Goal: Task Accomplishment & Management: Complete application form

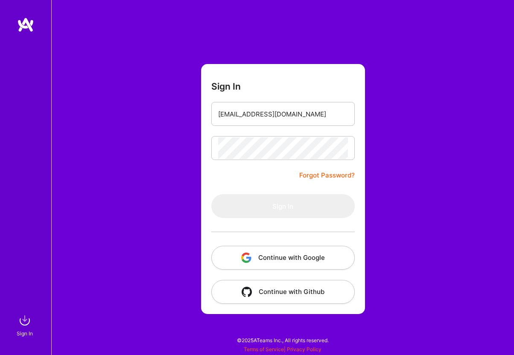
type input "[EMAIL_ADDRESS][DOMAIN_NAME]"
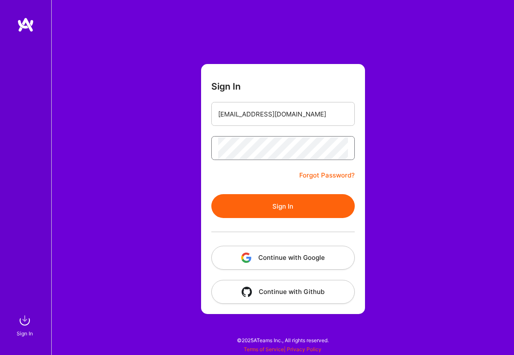
click at [282, 206] on button "Sign In" at bounding box center [282, 206] width 143 height 24
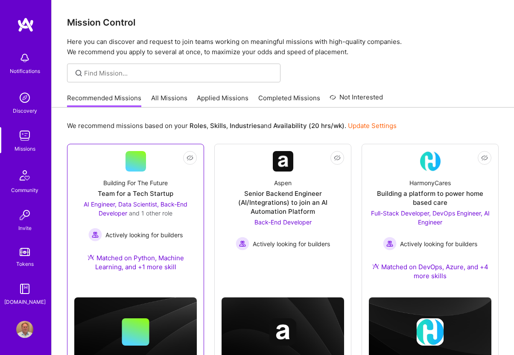
click at [132, 209] on div "AI Engineer, Data Scientist, Back-End Developer and 1 other role" at bounding box center [135, 209] width 122 height 18
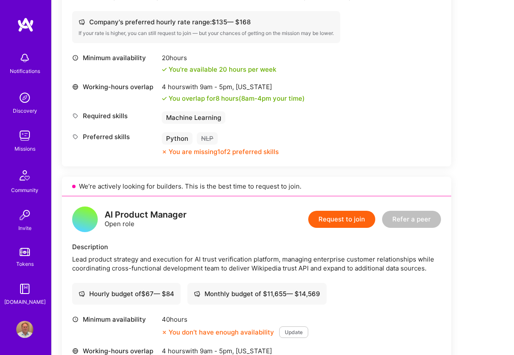
scroll to position [609, 0]
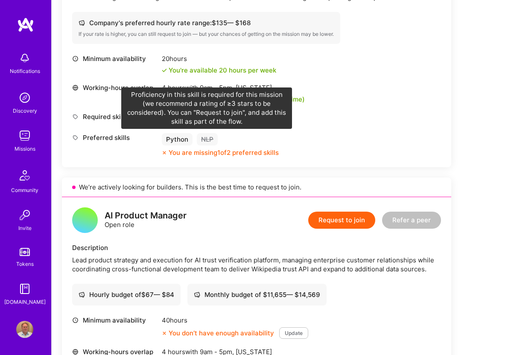
click at [209, 141] on div "NLP" at bounding box center [207, 139] width 21 height 12
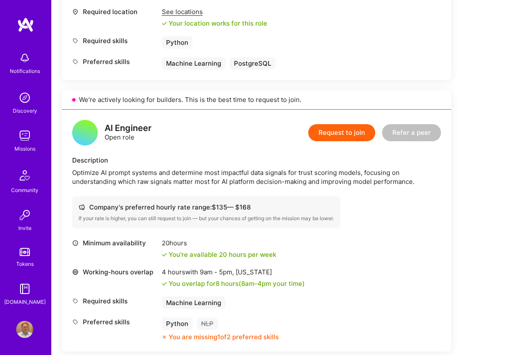
scroll to position [427, 0]
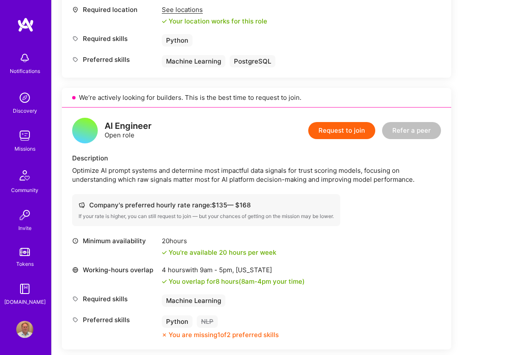
click at [333, 131] on button "Request to join" at bounding box center [341, 130] width 67 height 17
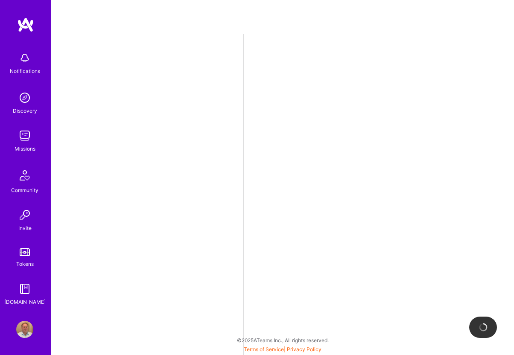
select select "US"
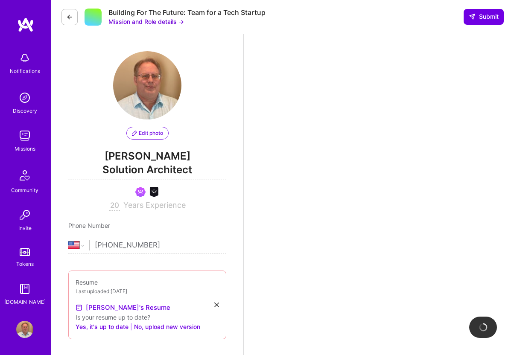
scroll to position [210, 0]
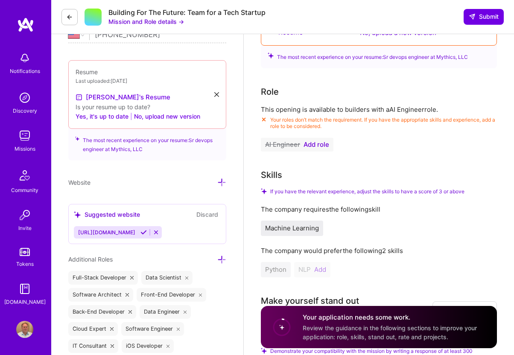
click at [314, 141] on span "Add role" at bounding box center [316, 144] width 26 height 7
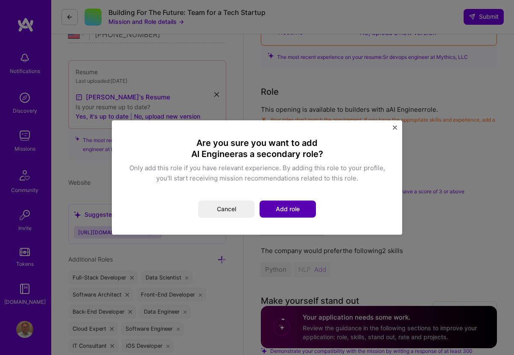
click at [300, 206] on button "Add role" at bounding box center [287, 209] width 56 height 17
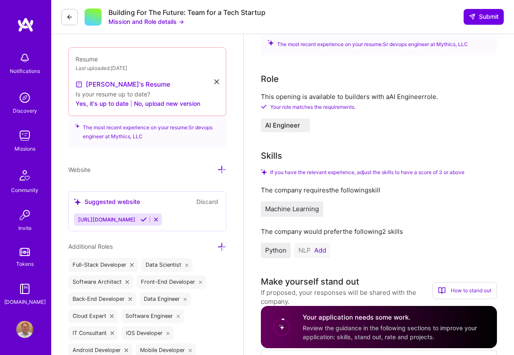
scroll to position [225, 0]
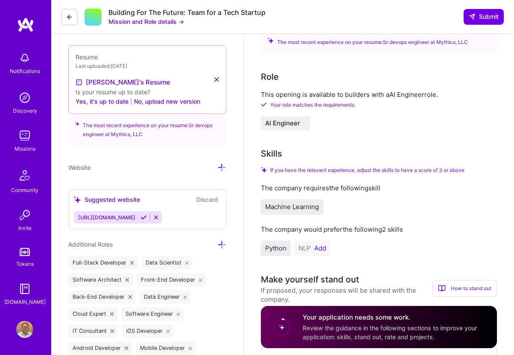
click at [318, 245] on button "Add" at bounding box center [320, 248] width 12 height 7
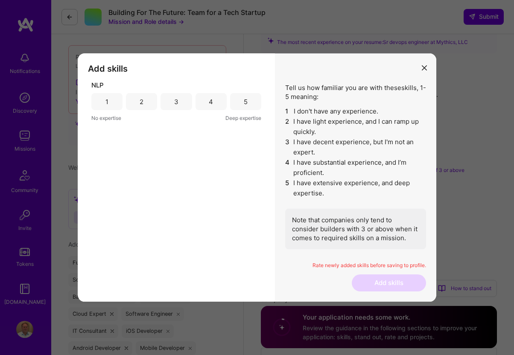
click at [211, 101] on div "4" at bounding box center [211, 101] width 4 height 9
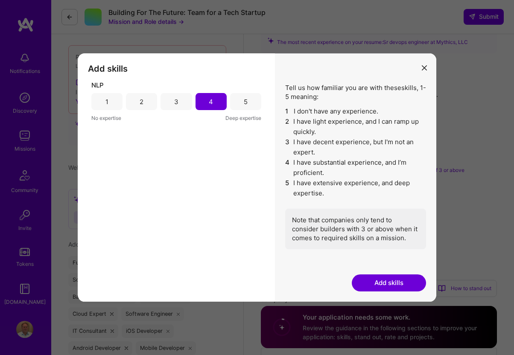
click at [384, 282] on button "Add skills" at bounding box center [389, 282] width 74 height 17
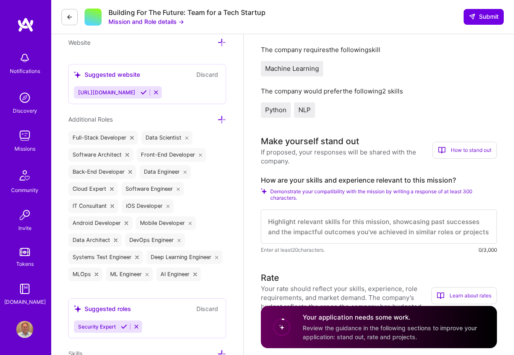
scroll to position [352, 0]
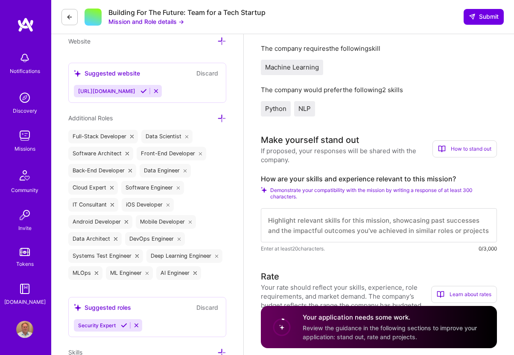
click at [347, 214] on textarea at bounding box center [379, 225] width 236 height 34
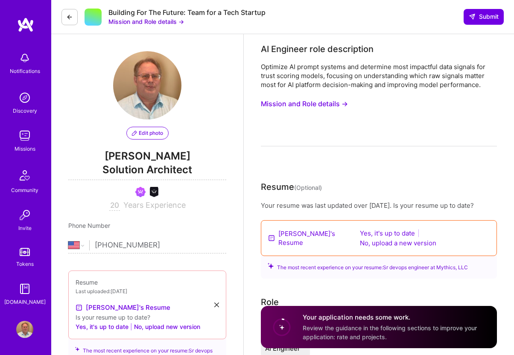
scroll to position [0, 0]
click at [323, 107] on button "Mission and Role details →" at bounding box center [304, 104] width 87 height 16
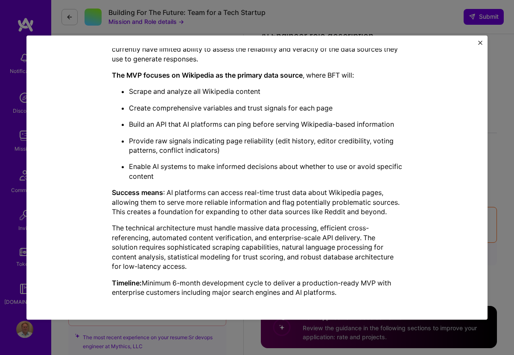
scroll to position [14, 0]
click at [480, 42] on img "Close" at bounding box center [480, 43] width 4 height 4
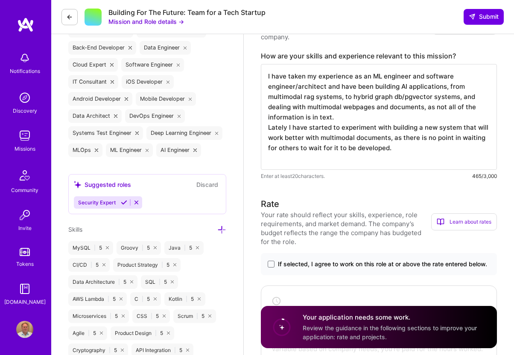
scroll to position [456, 0]
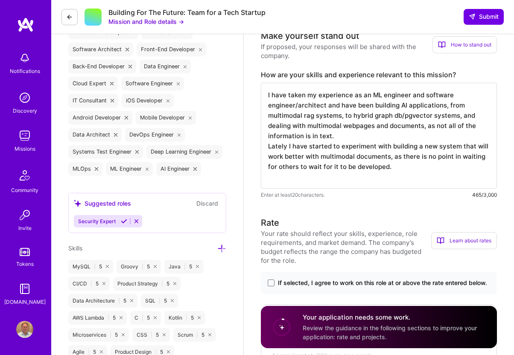
click at [415, 161] on textarea "I have taken my experience as an ML engineer and software engineer/architect an…" at bounding box center [379, 136] width 236 height 106
click at [415, 170] on textarea "I have taken my experience as an ML engineer and software engineer/architect an…" at bounding box center [379, 136] width 236 height 106
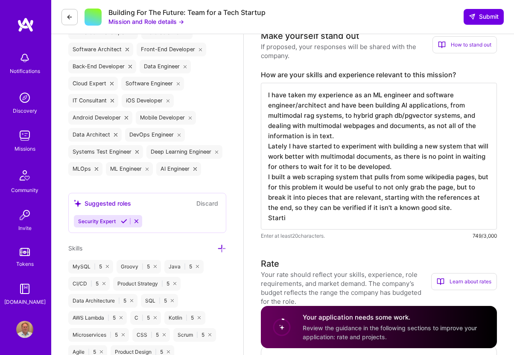
type textarea "I have taken my experience as an ML engineer and software engineer/architect an…"
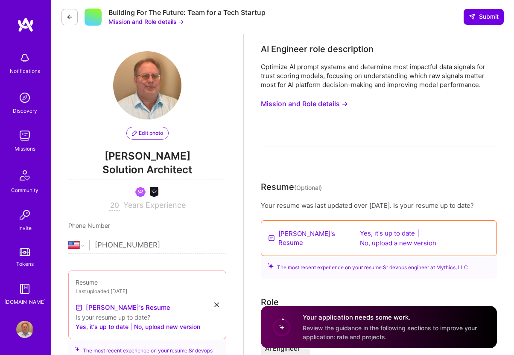
select select "US"
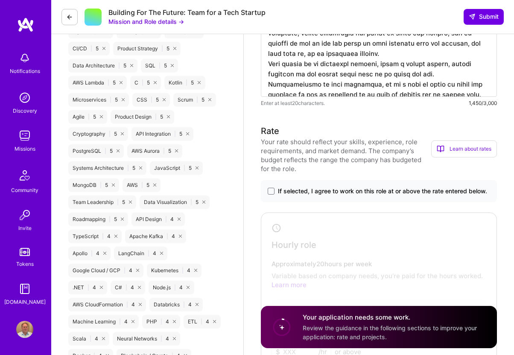
scroll to position [691, 0]
type textarea "I have taken my experience as an ML engineer and software engineer/architect an…"
click at [273, 187] on span at bounding box center [271, 190] width 7 height 7
click at [0, 0] on input "If selected, I agree to work on this role at or above the rate entered below." at bounding box center [0, 0] width 0 height 0
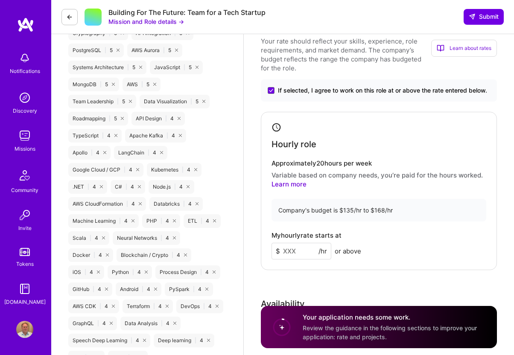
scroll to position [799, 0]
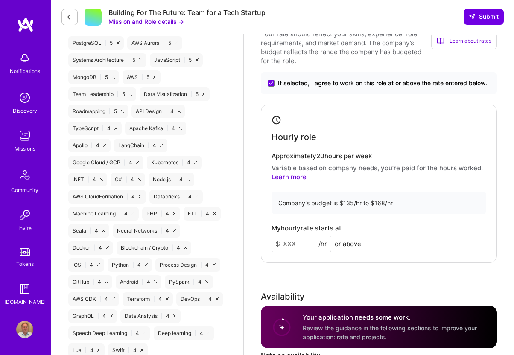
click at [302, 236] on input at bounding box center [301, 244] width 60 height 17
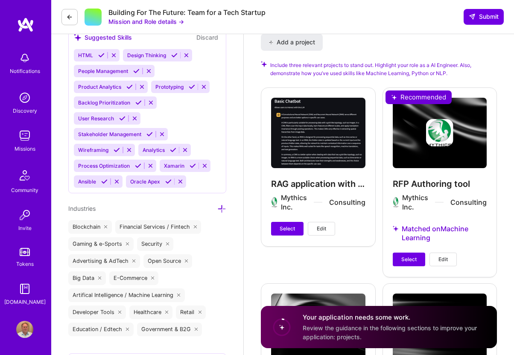
scroll to position [1317, 0]
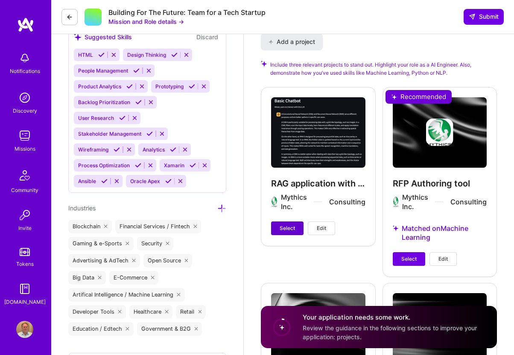
type input "135"
click at [291, 224] on span "Select" at bounding box center [286, 228] width 15 height 8
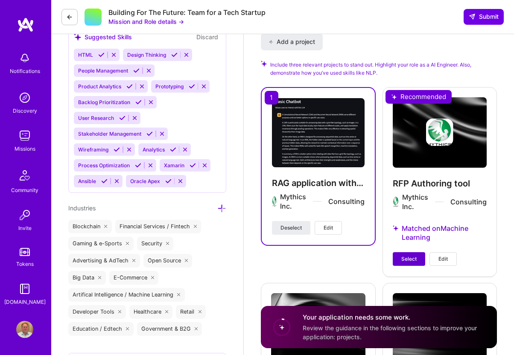
click at [413, 255] on span "Select" at bounding box center [408, 259] width 15 height 8
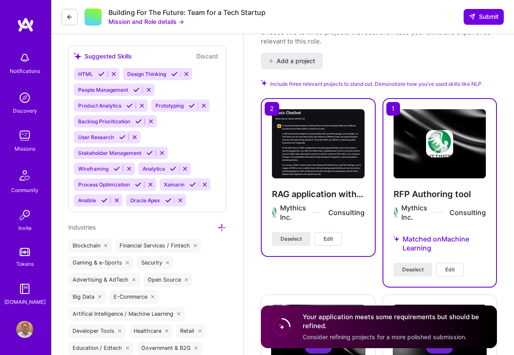
scroll to position [1298, 0]
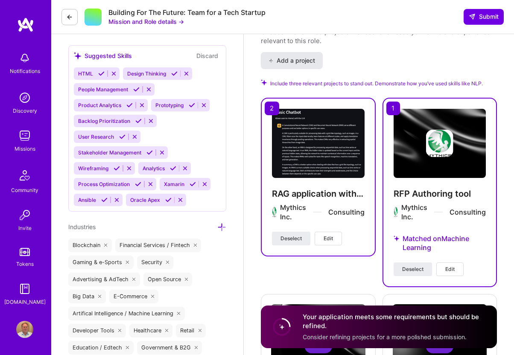
click at [289, 56] on span "Add a project" at bounding box center [291, 60] width 47 height 9
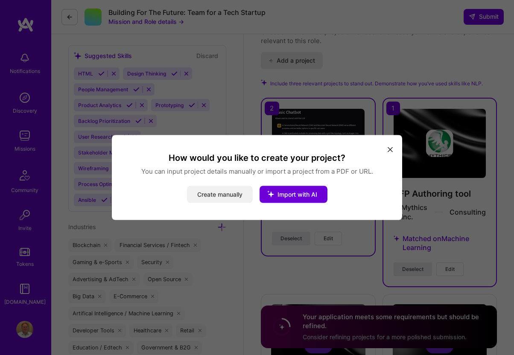
click at [227, 194] on button "Create manually" at bounding box center [220, 194] width 66 height 17
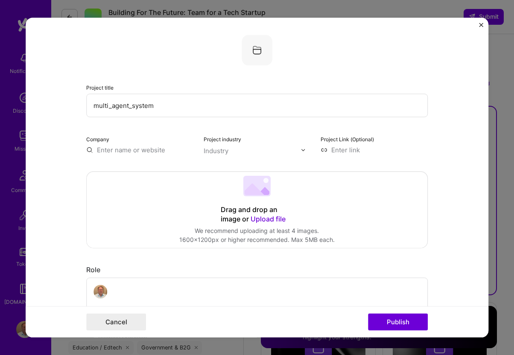
click at [169, 105] on input "multi_agent_system" at bounding box center [256, 105] width 341 height 23
type input "c"
type input "Cyb"
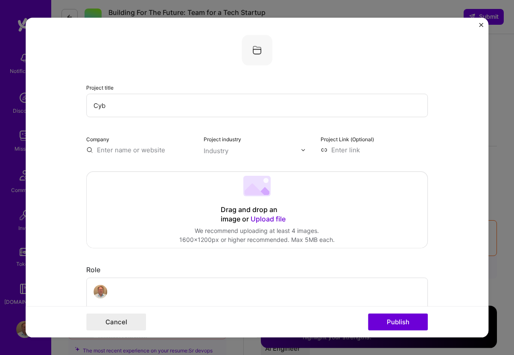
select select "US"
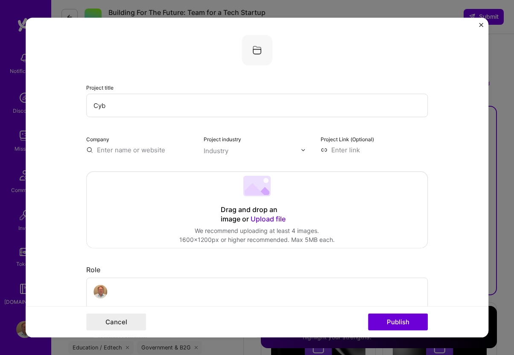
scroll to position [3, 0]
type input "Cyber monitoring system"
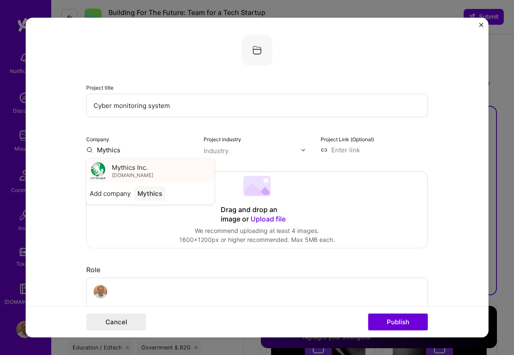
click at [131, 169] on span "Mythics Inc." at bounding box center [130, 167] width 36 height 9
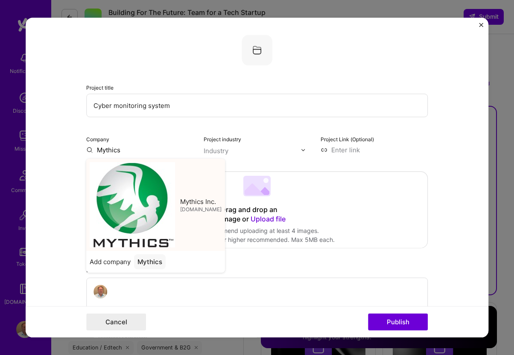
type input "Mythics Inc."
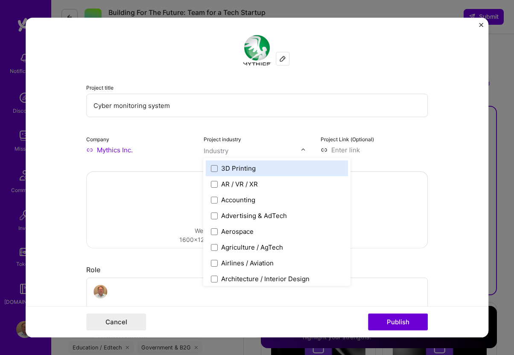
click at [226, 153] on div "Industry" at bounding box center [216, 150] width 25 height 9
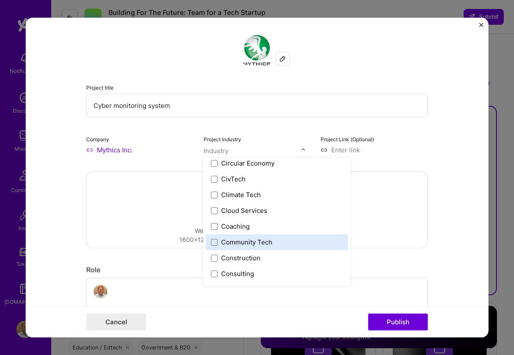
scroll to position [479, 0]
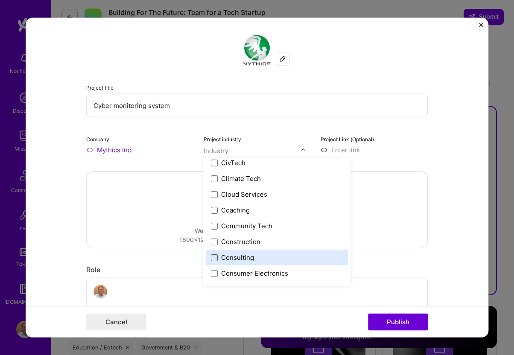
click at [216, 258] on span at bounding box center [214, 257] width 7 height 7
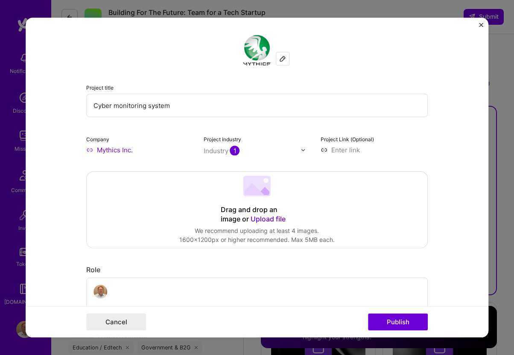
click at [429, 131] on form "Project title Cyber monitoring system Company Mythics Inc. Project industry Ind…" at bounding box center [257, 178] width 463 height 320
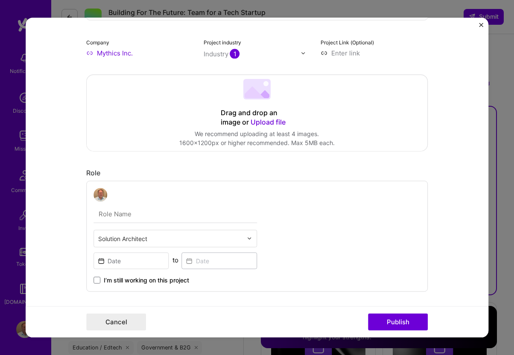
scroll to position [91, 0]
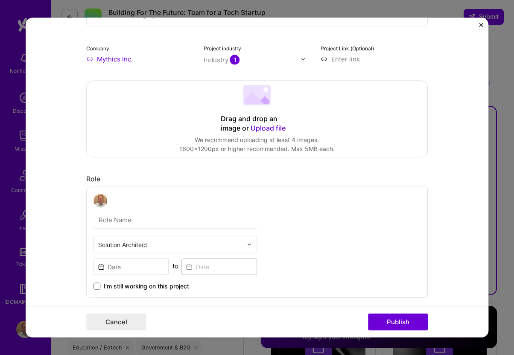
click at [96, 288] on span at bounding box center [96, 286] width 7 height 7
click at [0, 0] on input "I’m still working on this project" at bounding box center [0, 0] width 0 height 0
click at [152, 268] on input at bounding box center [131, 267] width 76 height 17
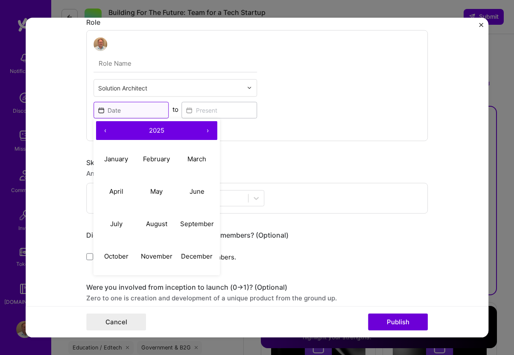
scroll to position [255, 0]
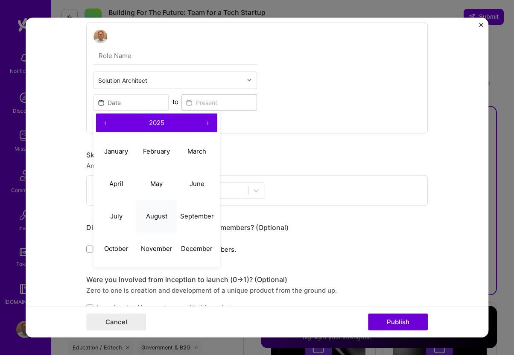
click at [152, 216] on abbr "August" at bounding box center [156, 216] width 21 height 8
type input "[DATE]"
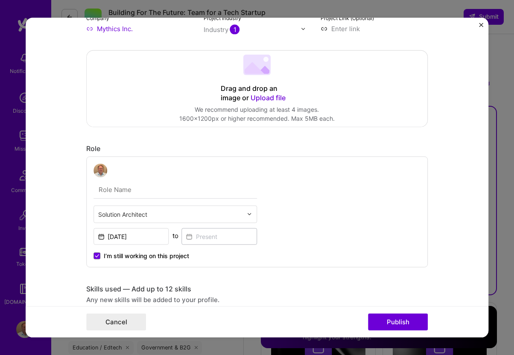
scroll to position [78, 0]
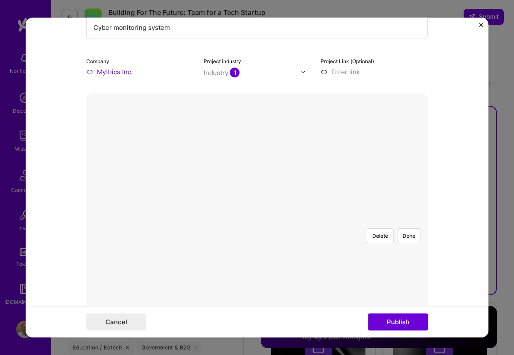
click at [72, 153] on form "Project title Cyber monitoring system Company Mythics Inc. Project industry Ind…" at bounding box center [257, 178] width 463 height 320
click at [257, 221] on div at bounding box center [393, 323] width 272 height 204
click at [411, 228] on button "Done" at bounding box center [409, 235] width 24 height 15
click at [412, 228] on button "Done" at bounding box center [409, 235] width 24 height 15
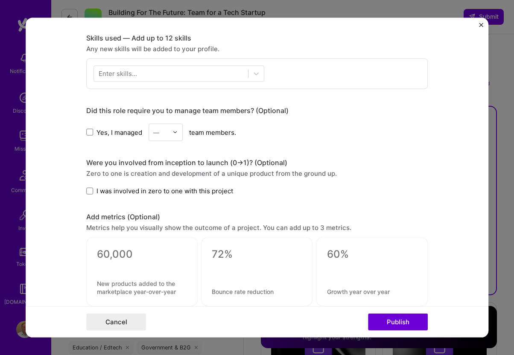
scroll to position [577, 0]
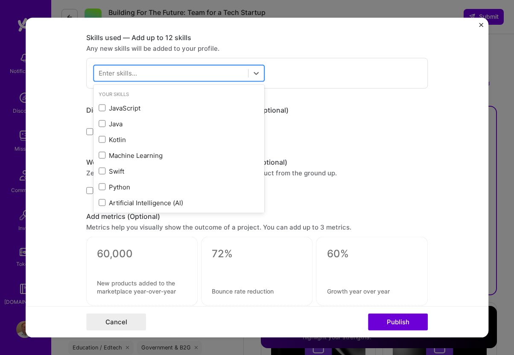
click at [210, 74] on div at bounding box center [171, 73] width 154 height 14
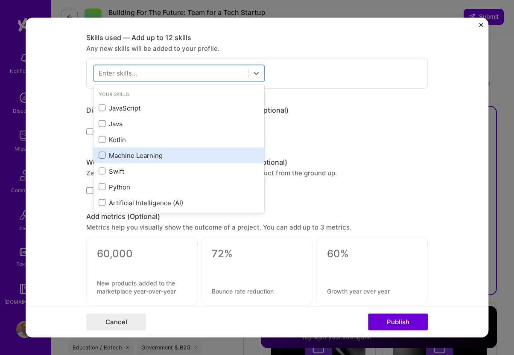
click at [103, 156] on span at bounding box center [102, 155] width 7 height 7
click at [0, 0] on input "checkbox" at bounding box center [0, 0] width 0 height 0
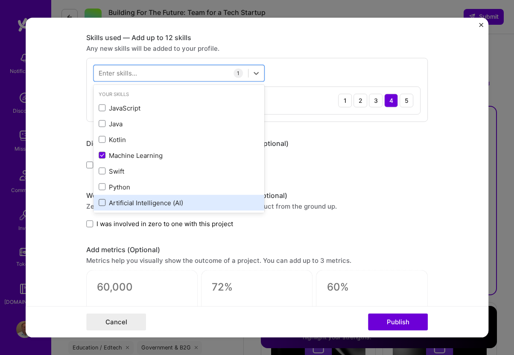
click at [104, 203] on span at bounding box center [102, 202] width 7 height 7
click at [0, 0] on input "checkbox" at bounding box center [0, 0] width 0 height 0
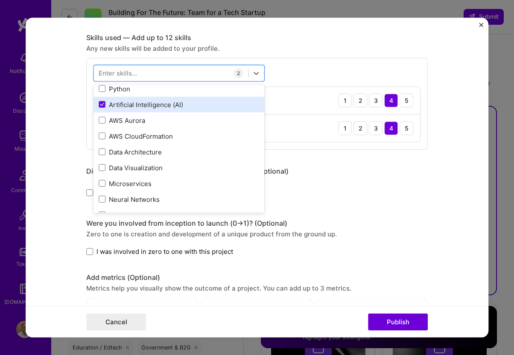
scroll to position [102, 0]
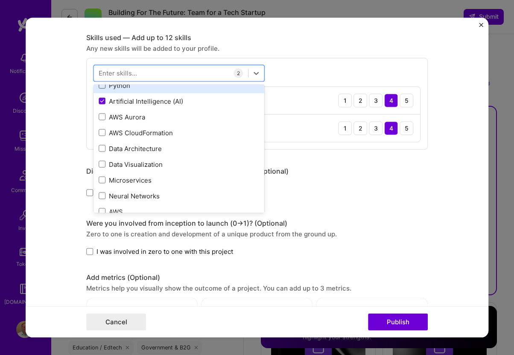
click at [103, 86] on span at bounding box center [102, 85] width 7 height 7
click at [0, 0] on input "checkbox" at bounding box center [0, 0] width 0 height 0
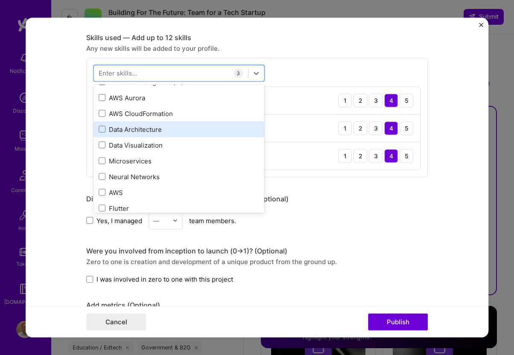
scroll to position [122, 0]
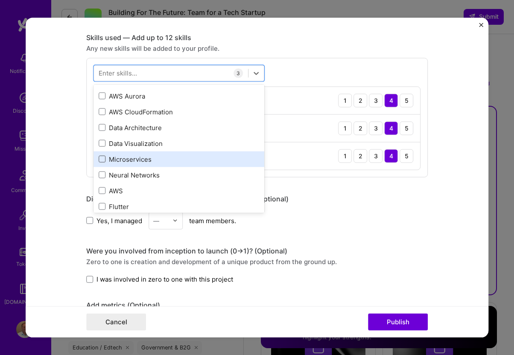
click at [105, 157] on span at bounding box center [102, 159] width 7 height 7
click at [0, 0] on input "checkbox" at bounding box center [0, 0] width 0 height 0
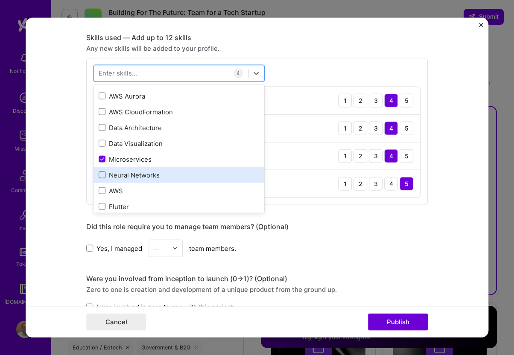
click at [105, 173] on span at bounding box center [102, 175] width 7 height 7
click at [0, 0] on input "checkbox" at bounding box center [0, 0] width 0 height 0
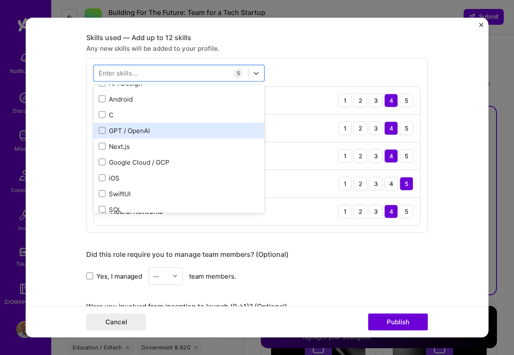
scroll to position [280, 0]
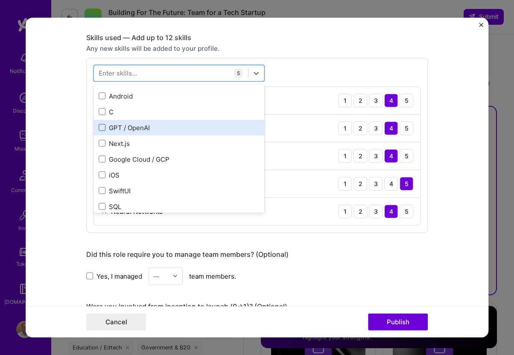
click at [102, 125] on span at bounding box center [102, 127] width 7 height 7
click at [0, 0] on input "checkbox" at bounding box center [0, 0] width 0 height 0
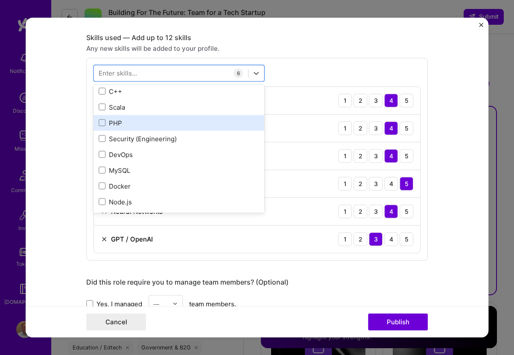
scroll to position [493, 0]
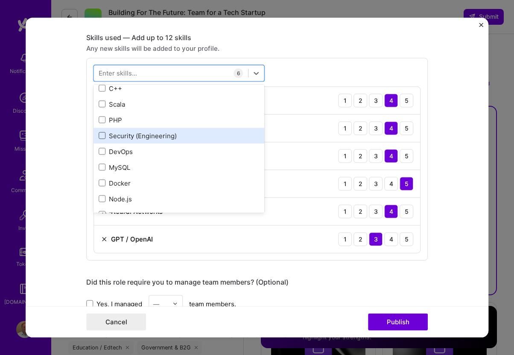
click at [102, 135] on span at bounding box center [102, 135] width 7 height 7
click at [0, 0] on input "checkbox" at bounding box center [0, 0] width 0 height 0
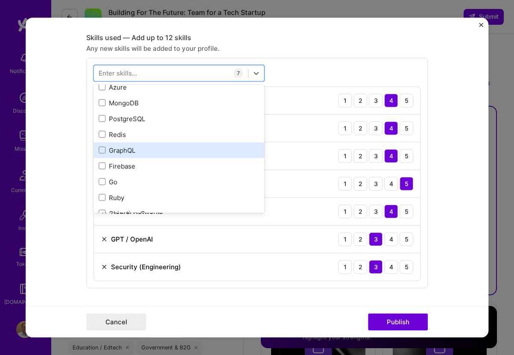
scroll to position [703, 0]
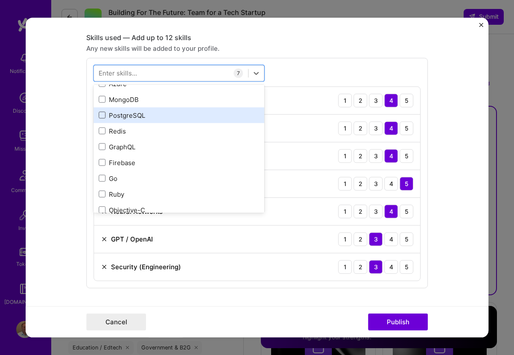
click at [103, 114] on span at bounding box center [102, 115] width 7 height 7
click at [0, 0] on input "checkbox" at bounding box center [0, 0] width 0 height 0
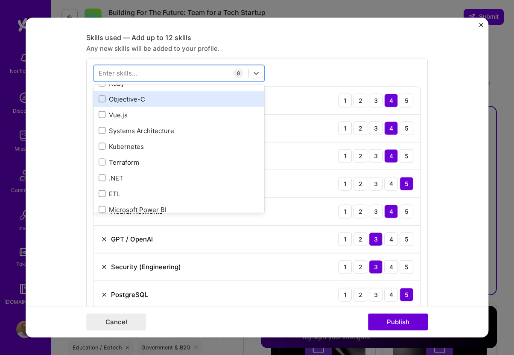
scroll to position [815, 0]
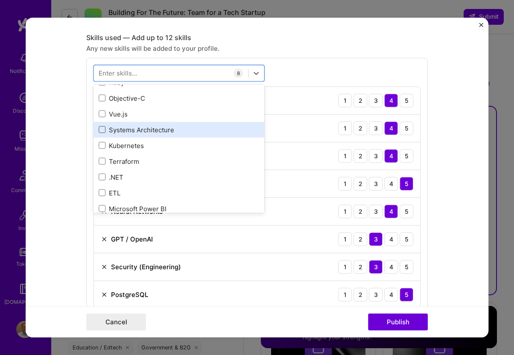
click at [104, 128] on span at bounding box center [102, 129] width 7 height 7
click at [0, 0] on input "checkbox" at bounding box center [0, 0] width 0 height 0
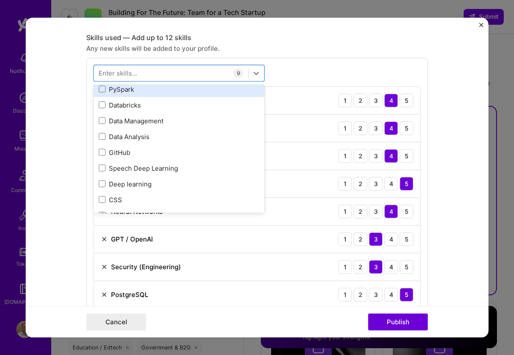
scroll to position [954, 0]
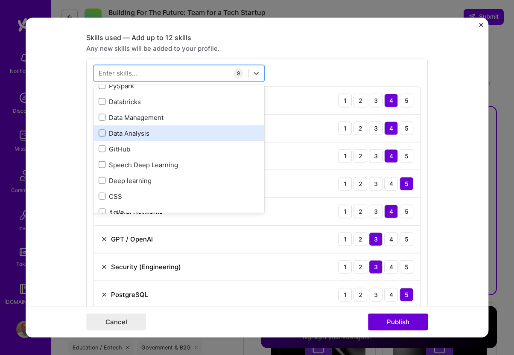
click at [102, 132] on span at bounding box center [102, 133] width 7 height 7
click at [0, 0] on input "checkbox" at bounding box center [0, 0] width 0 height 0
click at [102, 132] on icon at bounding box center [102, 132] width 4 height 3
click at [0, 0] on input "checkbox" at bounding box center [0, 0] width 0 height 0
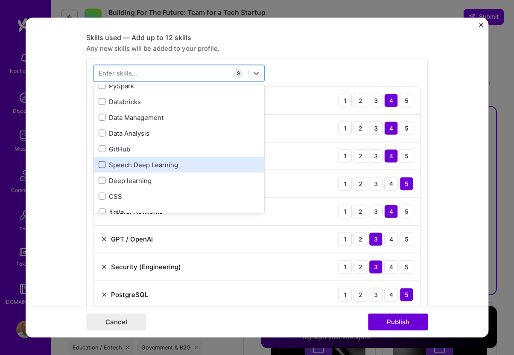
click at [100, 164] on span at bounding box center [102, 164] width 7 height 7
click at [0, 0] on input "checkbox" at bounding box center [0, 0] width 0 height 0
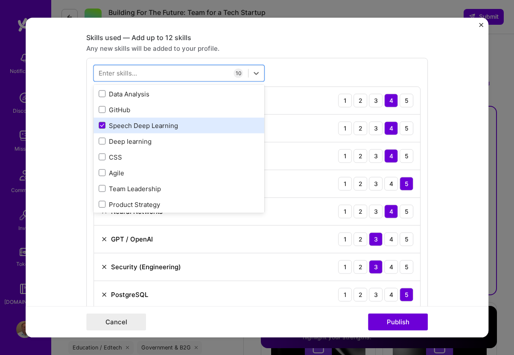
scroll to position [994, 0]
click at [102, 123] on icon at bounding box center [102, 123] width 4 height 3
click at [0, 0] on input "checkbox" at bounding box center [0, 0] width 0 height 0
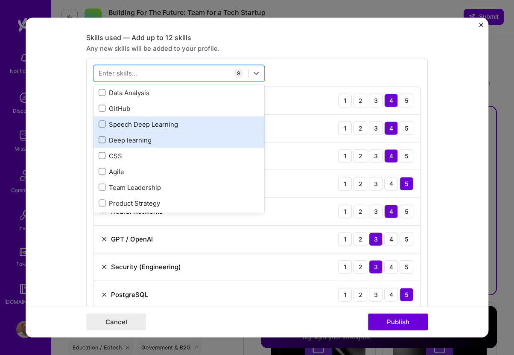
click at [105, 140] on span at bounding box center [102, 140] width 7 height 7
click at [0, 0] on input "checkbox" at bounding box center [0, 0] width 0 height 0
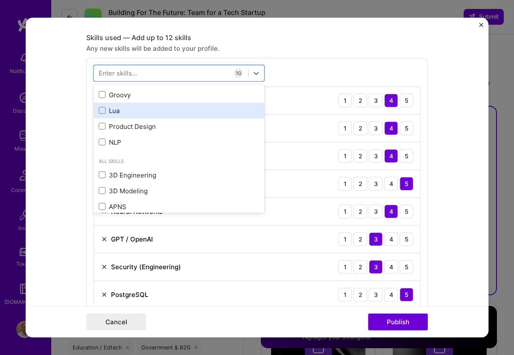
scroll to position [1263, 0]
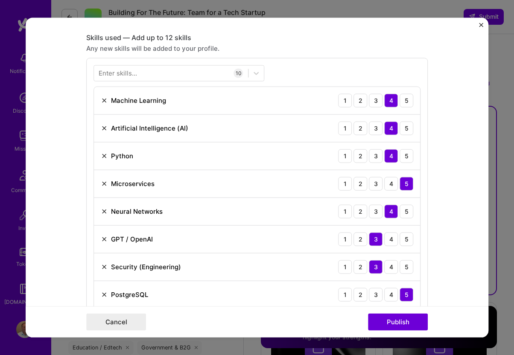
click at [316, 42] on div "Skills used — Add up to 12 skills Any new skills will be added to your profile.…" at bounding box center [256, 202] width 341 height 338
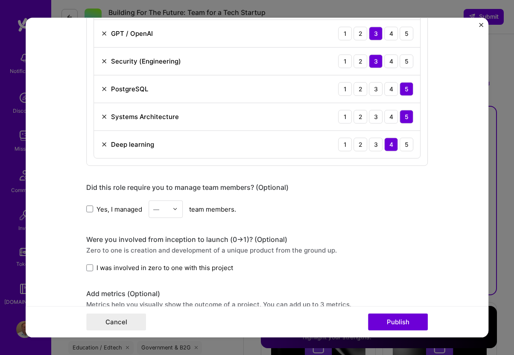
scroll to position [787, 0]
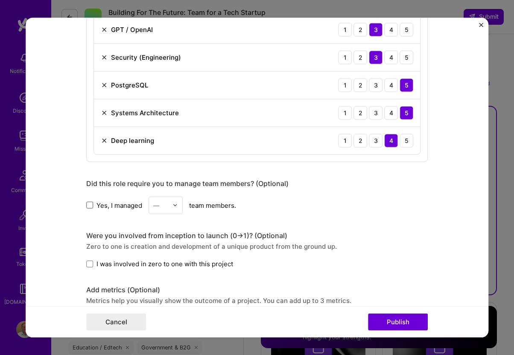
click at [90, 204] on span at bounding box center [89, 205] width 7 height 7
click at [0, 0] on input "Yes, I managed" at bounding box center [0, 0] width 0 height 0
click at [174, 204] on img at bounding box center [174, 205] width 5 height 5
click at [164, 246] on div "2" at bounding box center [165, 244] width 29 height 16
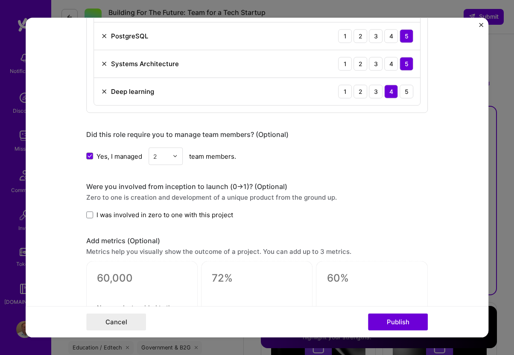
scroll to position [840, 0]
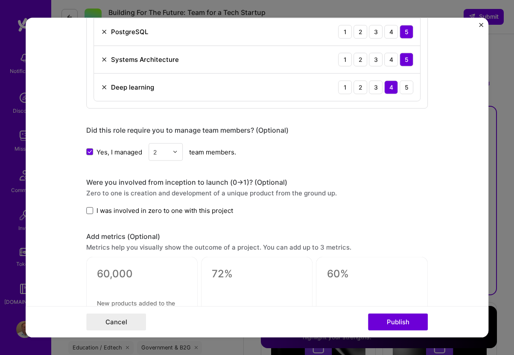
click at [89, 210] on span at bounding box center [89, 210] width 7 height 7
click at [0, 0] on input "I was involved in zero to one with this project" at bounding box center [0, 0] width 0 height 0
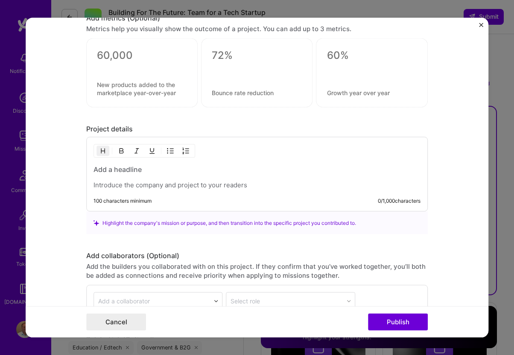
scroll to position [1059, 0]
click at [175, 182] on p at bounding box center [256, 184] width 327 height 9
click at [162, 174] on div at bounding box center [256, 176] width 327 height 25
click at [139, 169] on h3 at bounding box center [256, 168] width 327 height 9
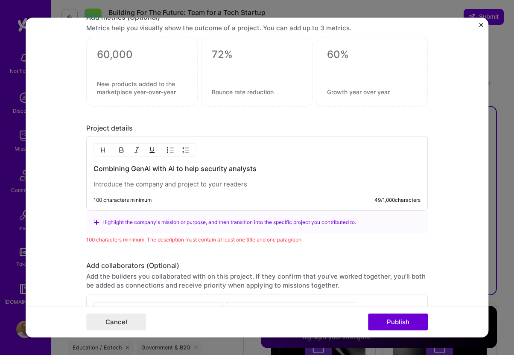
click at [214, 186] on p at bounding box center [256, 184] width 327 height 9
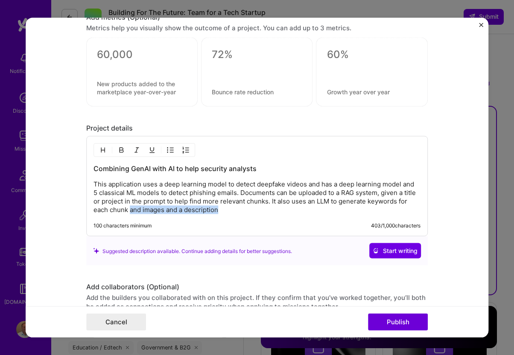
drag, startPoint x: 131, startPoint y: 210, endPoint x: 224, endPoint y: 210, distance: 93.4
click at [224, 210] on p "This application uses a deep learning model to detect deepfake videos and has a…" at bounding box center [256, 197] width 327 height 34
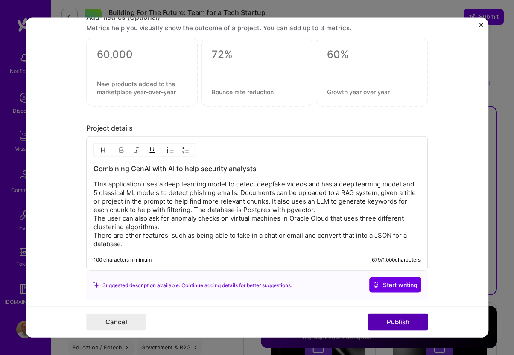
click at [383, 323] on button "Publish" at bounding box center [398, 321] width 60 height 17
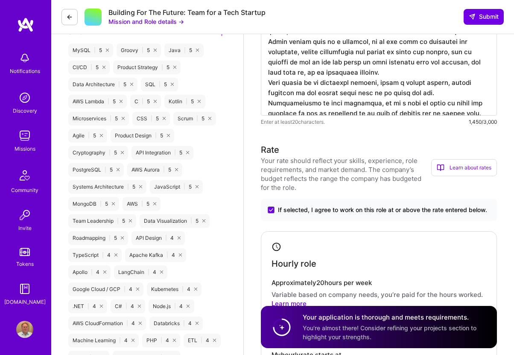
scroll to position [671, 0]
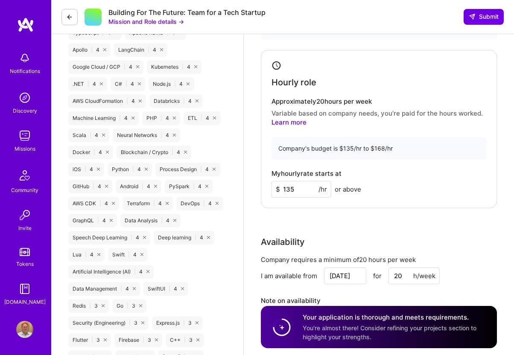
scroll to position [885, 0]
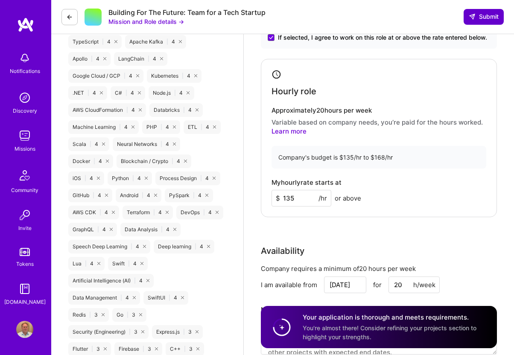
type textarea "I have taken my experience as an ML engineer and software engineer/architect an…"
click at [480, 13] on span "Submit" at bounding box center [484, 16] width 30 height 9
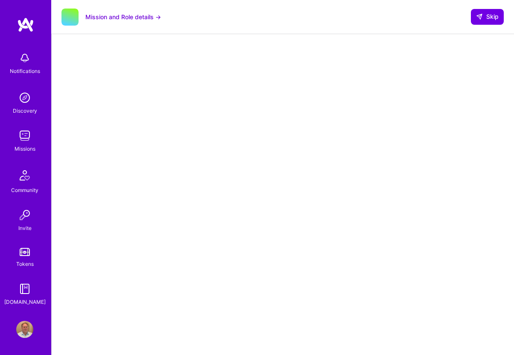
scroll to position [43, 0]
click at [488, 17] on span "Skip" at bounding box center [487, 16] width 23 height 9
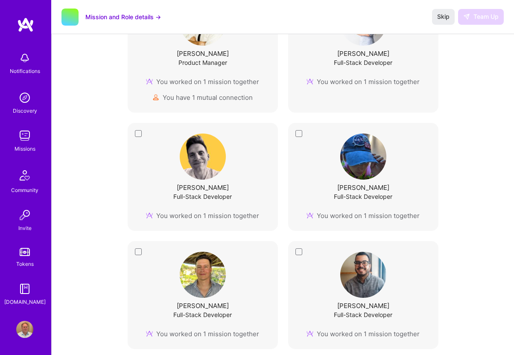
scroll to position [320, 0]
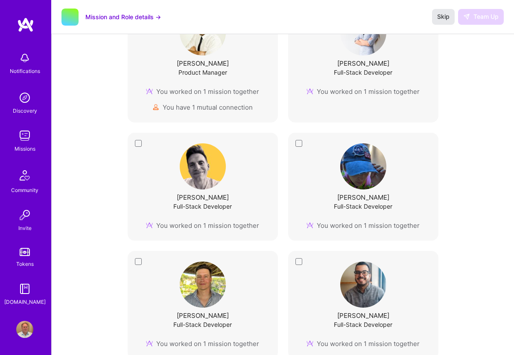
click at [440, 17] on span "Skip" at bounding box center [443, 16] width 12 height 9
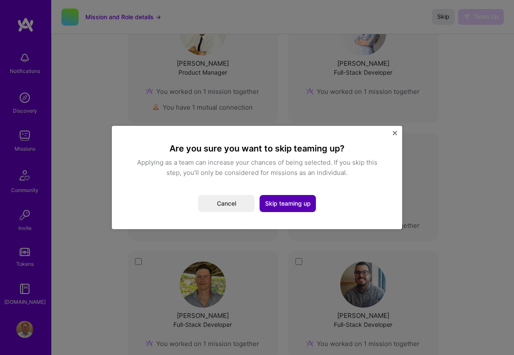
click at [286, 202] on button "Skip teaming up" at bounding box center [287, 203] width 56 height 17
